Goal: Browse casually

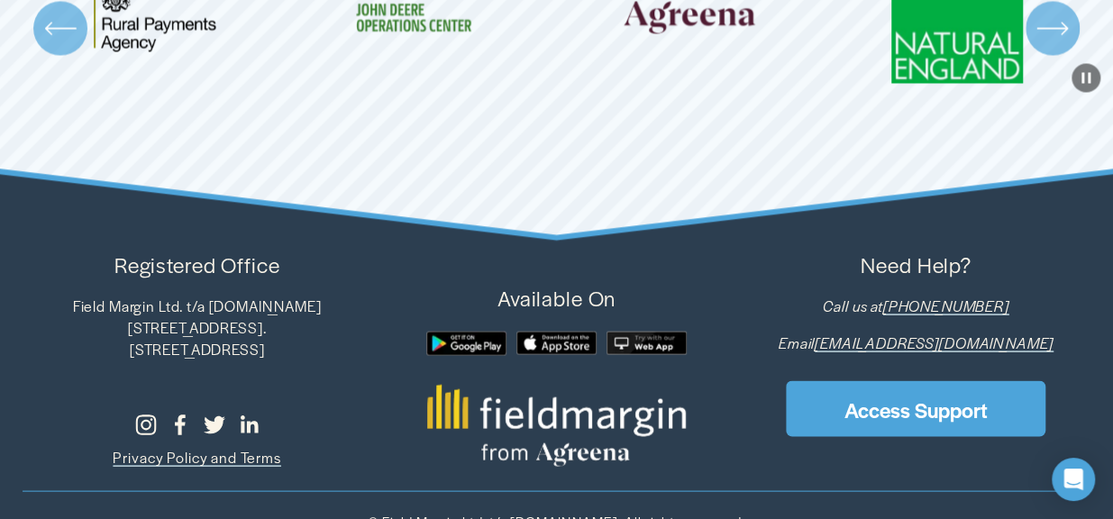
scroll to position [4841, 0]
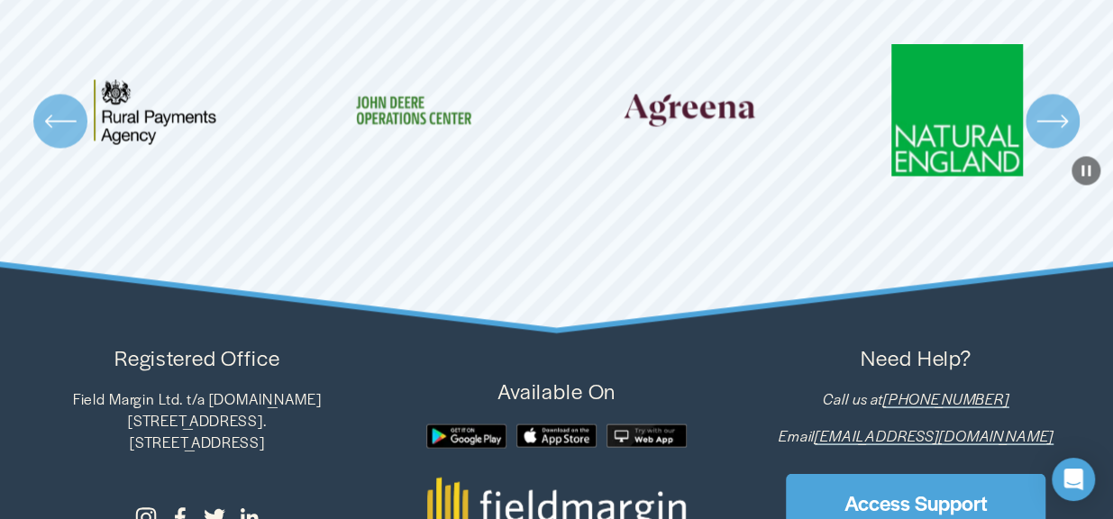
click at [1072, 148] on div "\a \a \a Next\a \a" at bounding box center [1053, 121] width 54 height 54
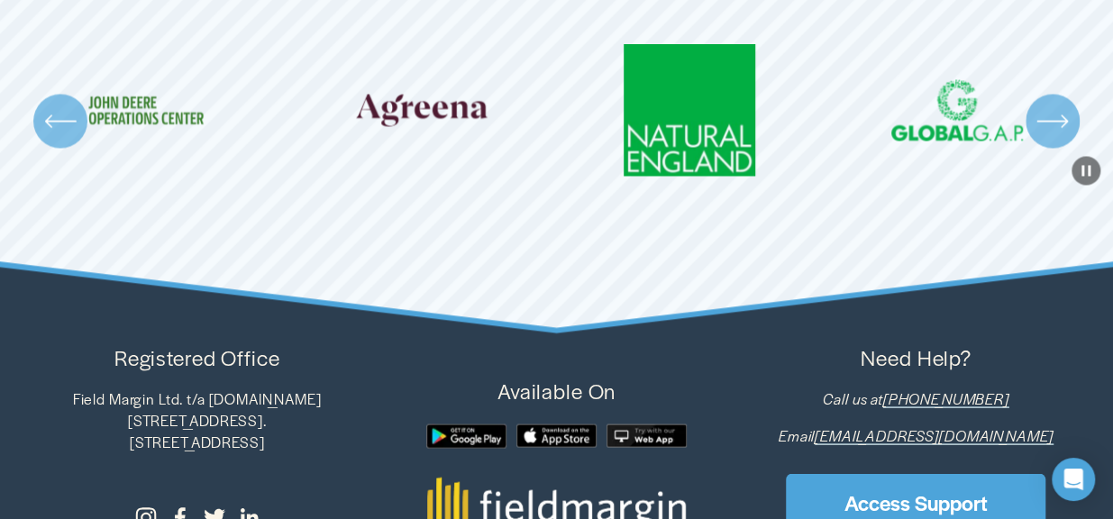
click at [1067, 137] on icon "\a \a \a Next\a \a" at bounding box center [1053, 121] width 32 height 32
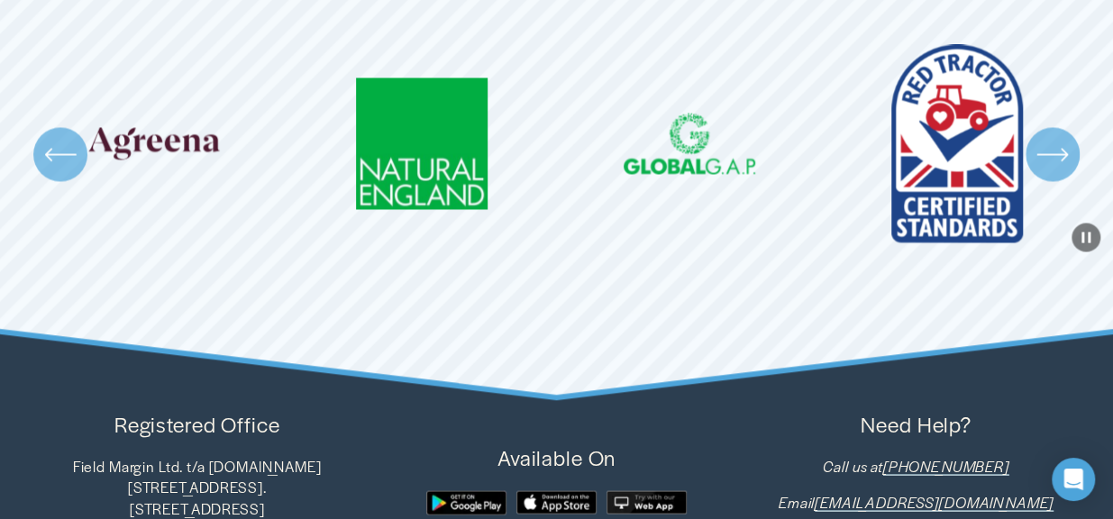
click at [1060, 172] on ul "Carousel" at bounding box center [557, 154] width 1069 height 220
click at [1060, 170] on icon "\a \a \a Next\a \a" at bounding box center [1053, 154] width 32 height 32
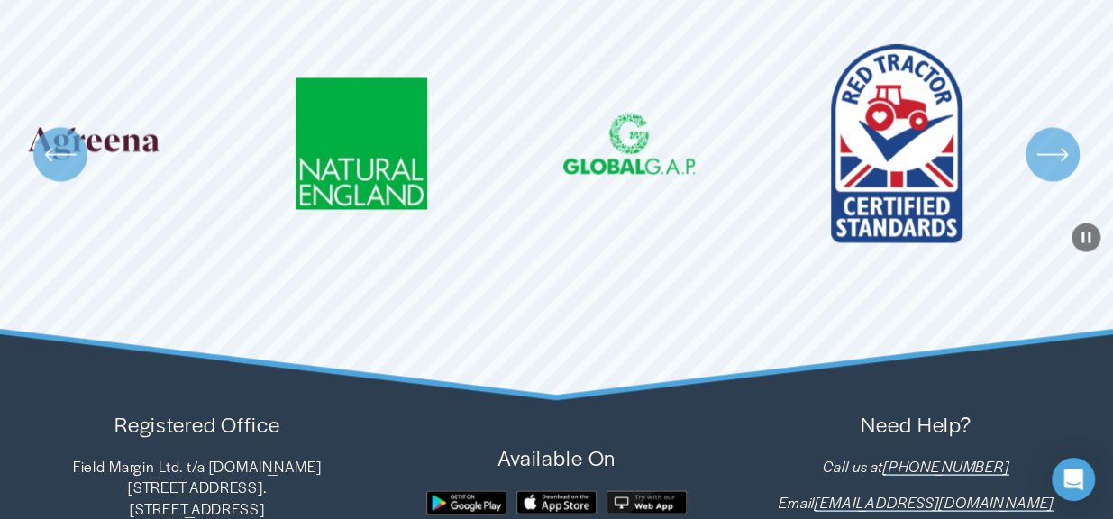
click at [1060, 170] on icon "\a \a \a Next\a \a" at bounding box center [1053, 154] width 32 height 32
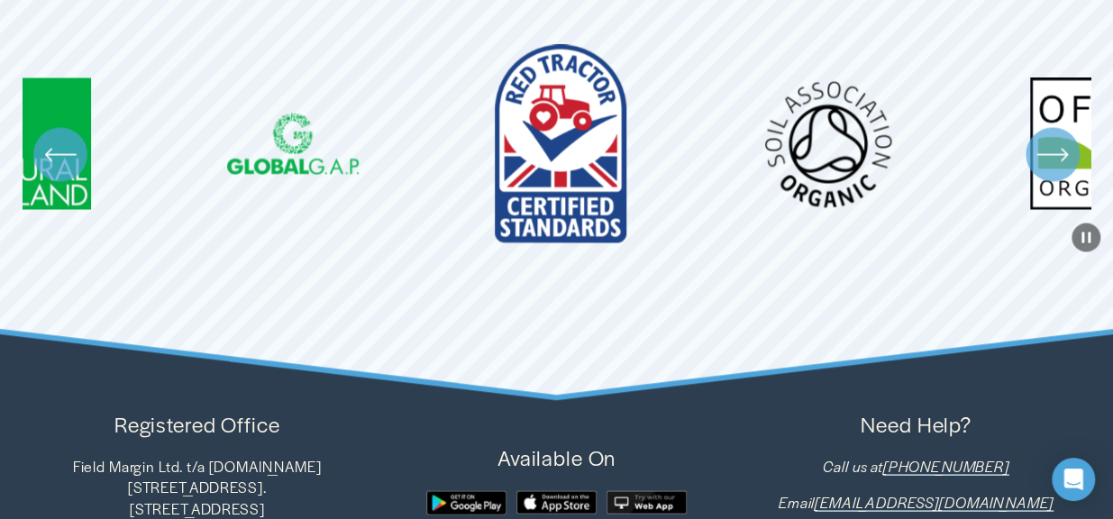
click at [1060, 170] on icon "\a \a \a Next\a \a" at bounding box center [1053, 154] width 32 height 32
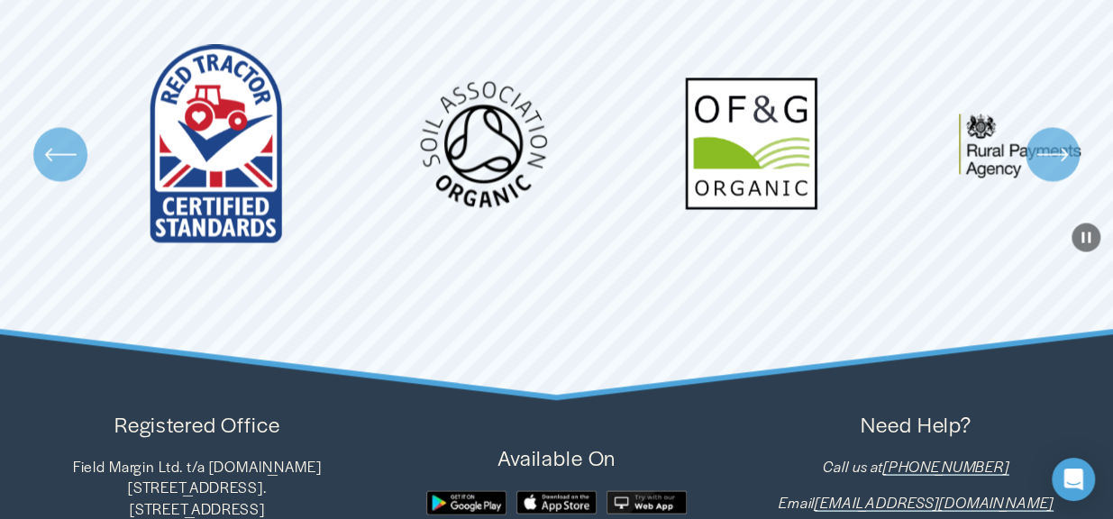
click at [1060, 170] on icon "\a \a \a Next\a \a" at bounding box center [1053, 154] width 32 height 32
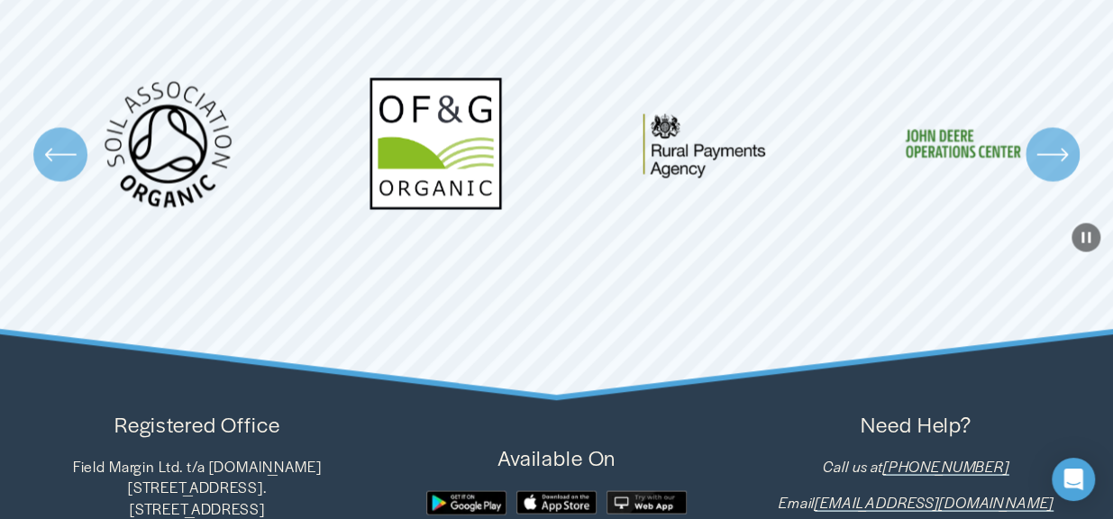
click at [1060, 170] on icon "\a \a \a Next\a \a" at bounding box center [1053, 154] width 32 height 32
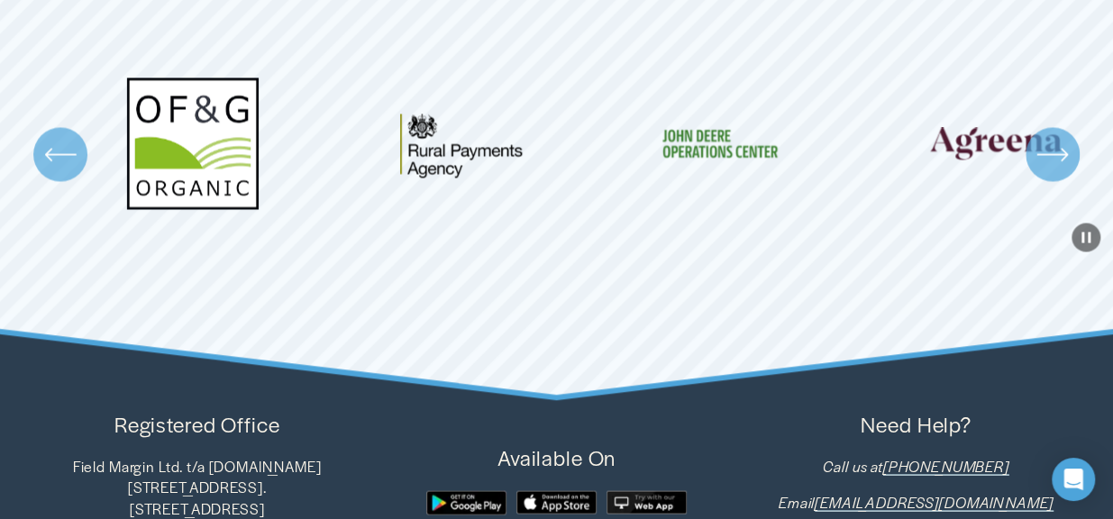
click at [1060, 170] on icon "\a \a \a Next\a \a" at bounding box center [1053, 154] width 32 height 32
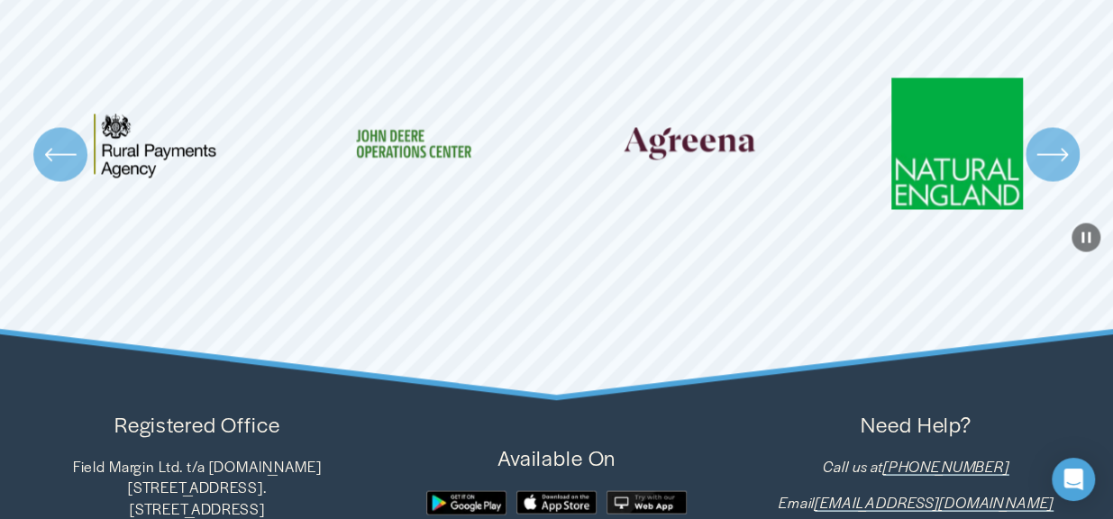
click at [1060, 170] on icon "\a \a \a Next\a \a" at bounding box center [1053, 154] width 32 height 32
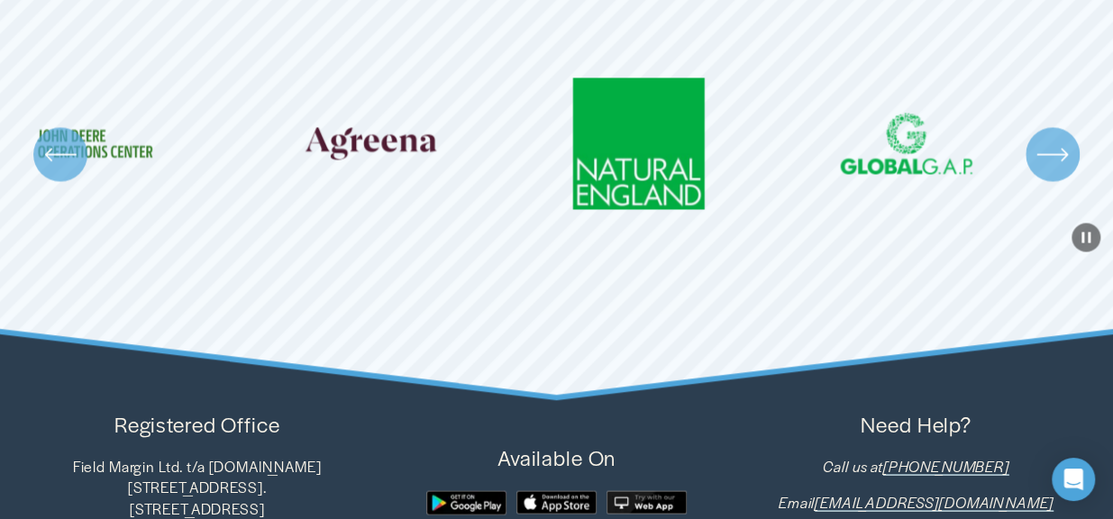
click at [1060, 170] on icon "\a \a \a Next\a \a" at bounding box center [1053, 154] width 32 height 32
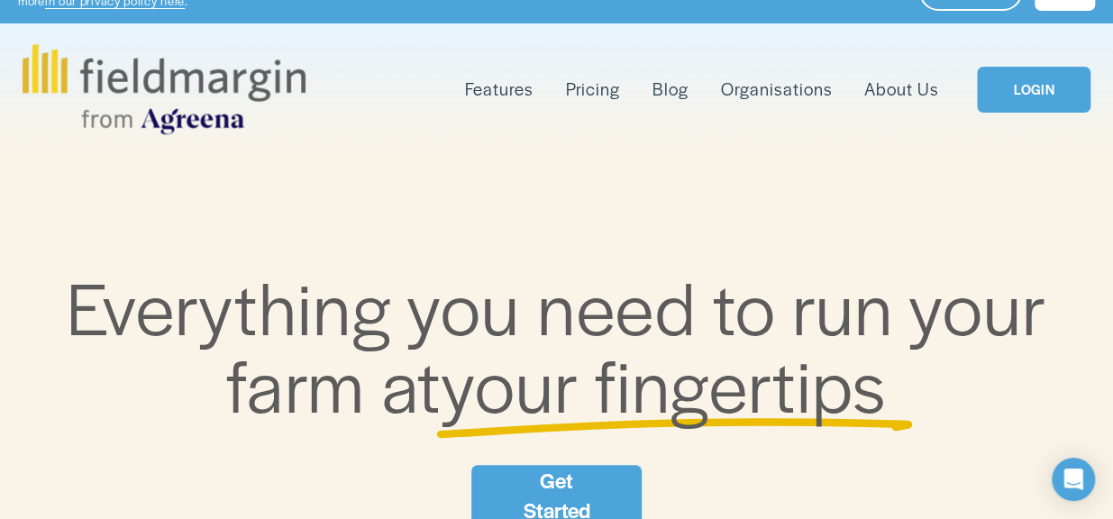
scroll to position [40, 0]
